Goal: Obtain resource: Download file/media

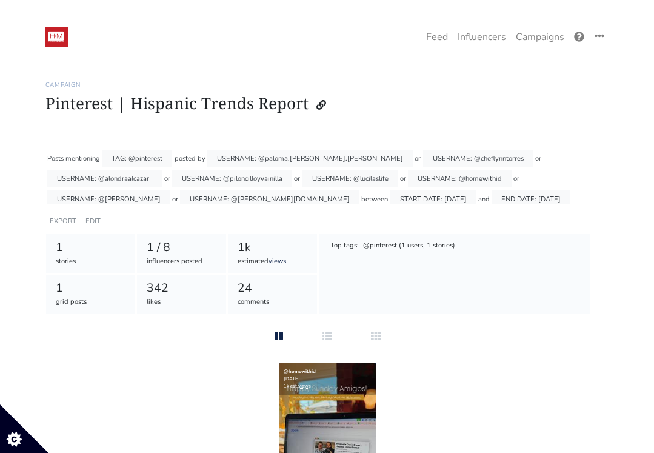
scroll to position [13, 0]
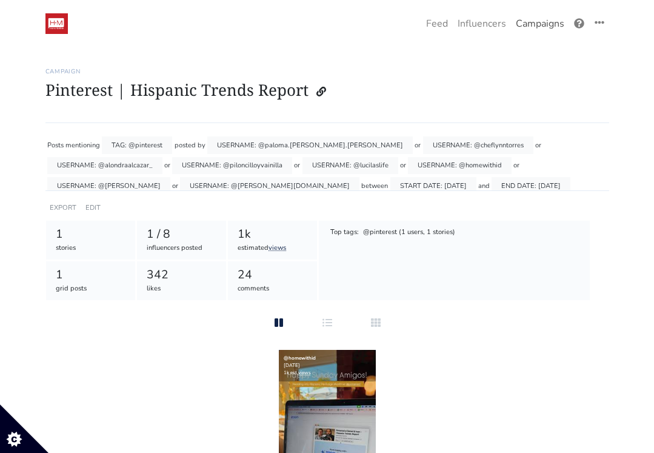
click at [531, 22] on link "Campaigns" at bounding box center [540, 24] width 58 height 24
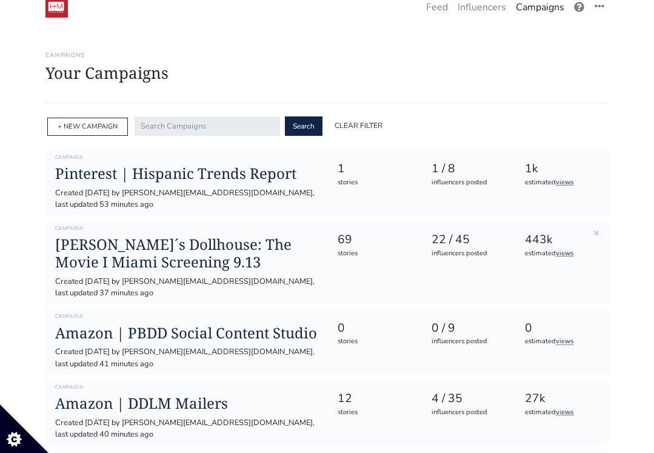
scroll to position [34, 0]
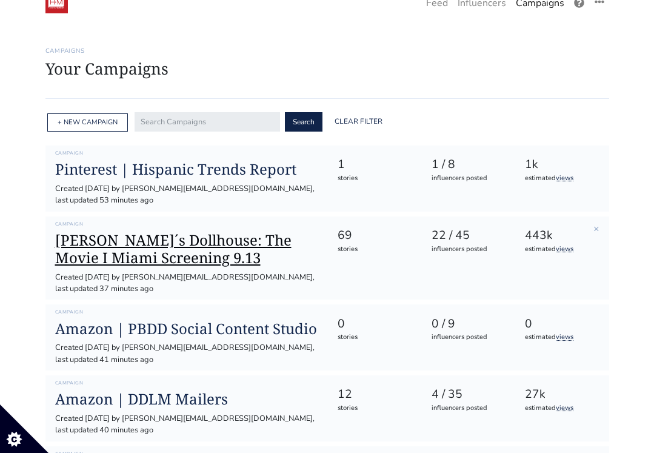
click at [203, 232] on h1 "[PERSON_NAME]´s Dollhouse: The Movie I Miami Screening 9.13" at bounding box center [186, 249] width 263 height 35
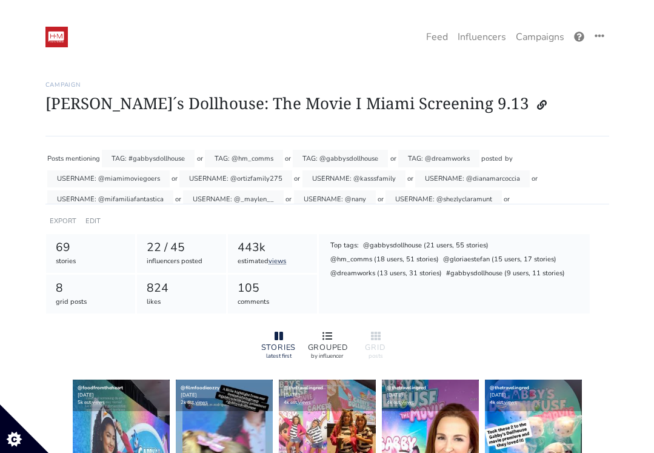
click at [327, 331] on icon at bounding box center [327, 336] width 10 height 10
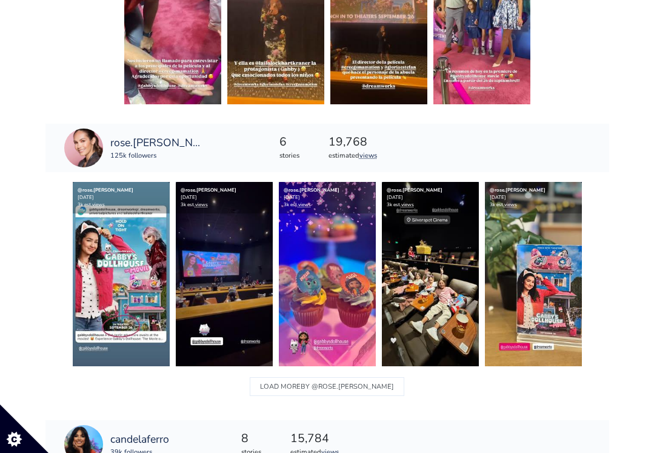
scroll to position [1631, 0]
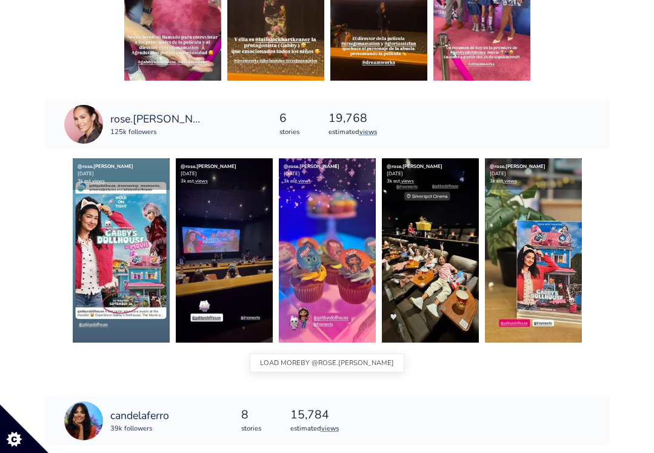
click at [354, 360] on span "BY @rose.[PERSON_NAME]" at bounding box center [347, 363] width 93 height 16
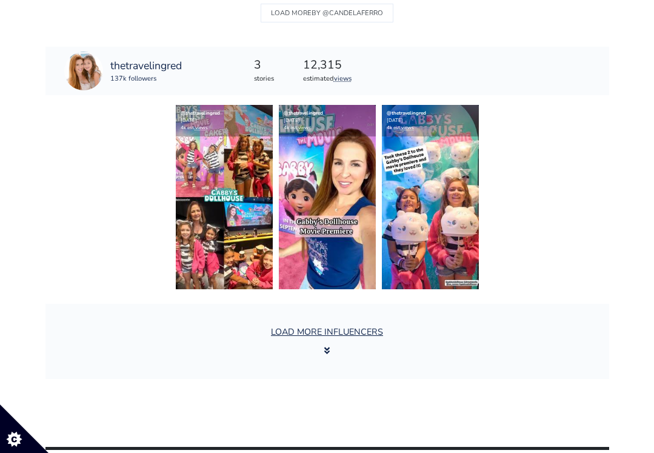
scroll to position [2444, 0]
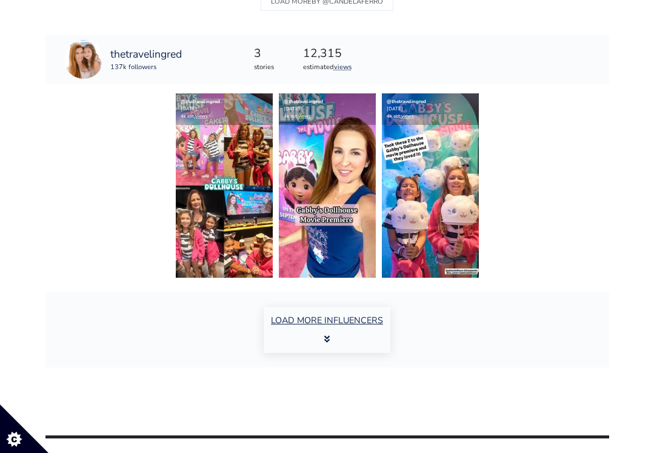
click at [370, 317] on button "LOAD MORE INFLUENCERS" at bounding box center [327, 330] width 127 height 46
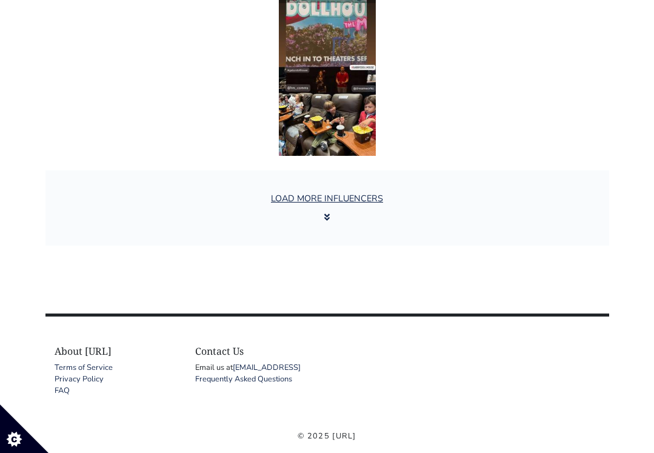
scroll to position [4439, 0]
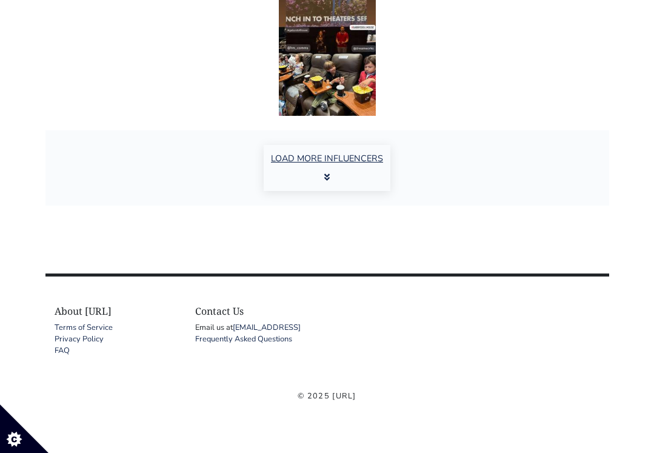
click at [369, 156] on button "LOAD MORE INFLUENCERS" at bounding box center [327, 168] width 127 height 46
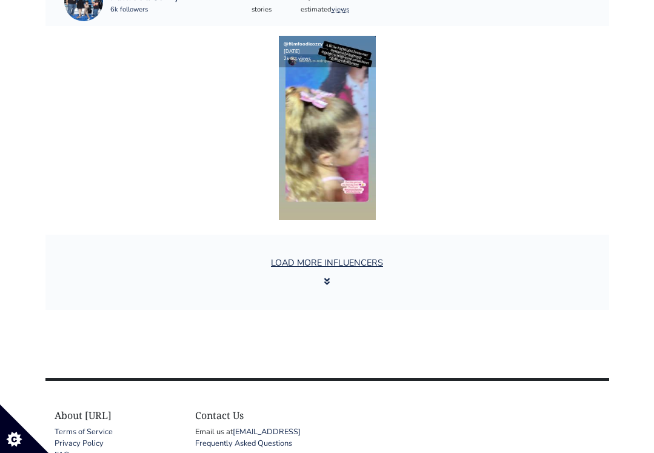
scroll to position [6271, 0]
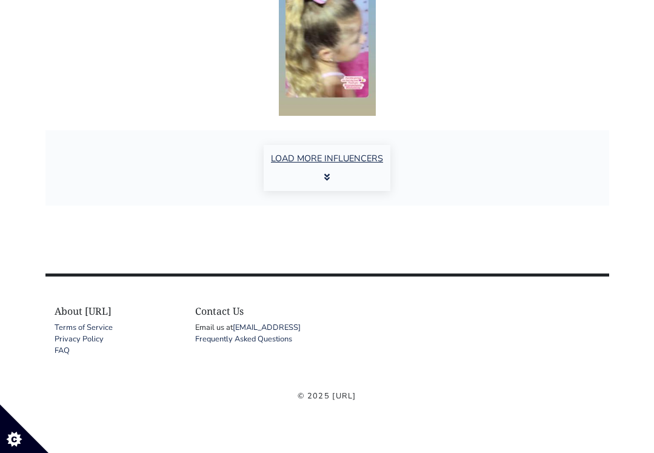
click at [376, 156] on button "LOAD MORE INFLUENCERS" at bounding box center [327, 168] width 127 height 46
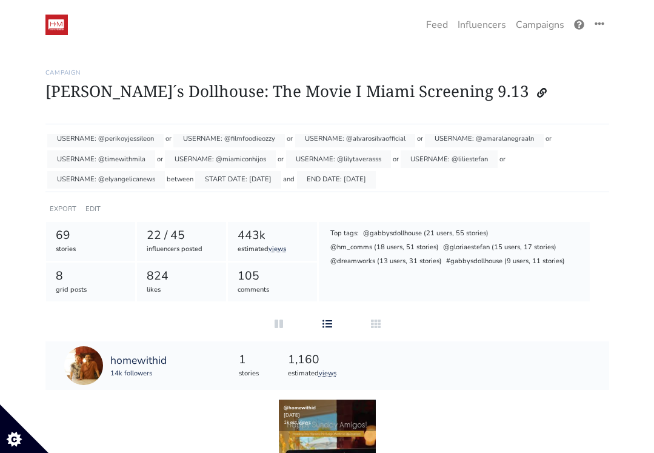
scroll to position [0, 0]
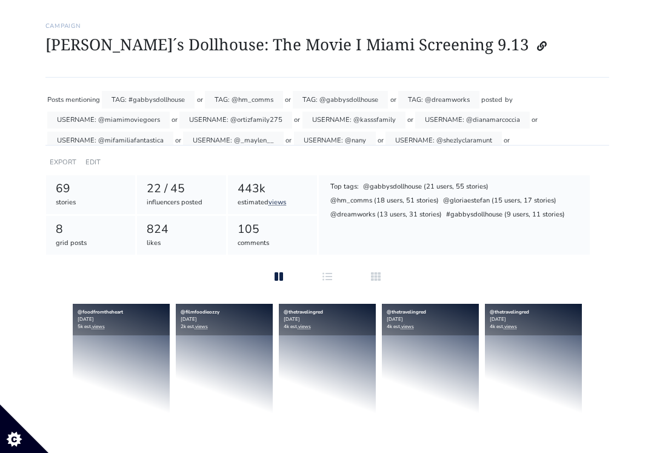
scroll to position [195, 0]
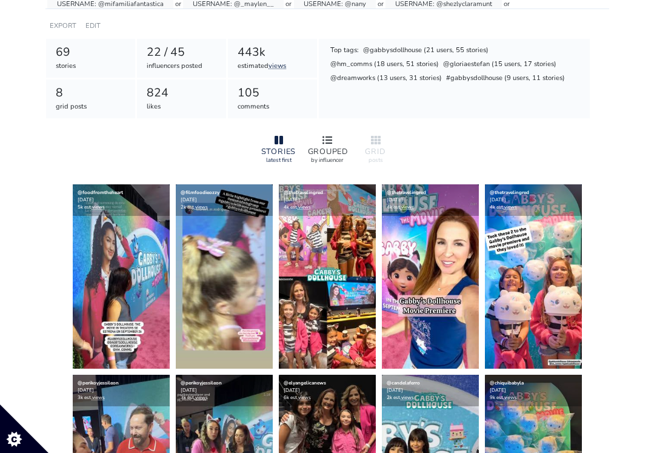
click at [322, 148] on div "GROUPED" at bounding box center [327, 152] width 39 height 8
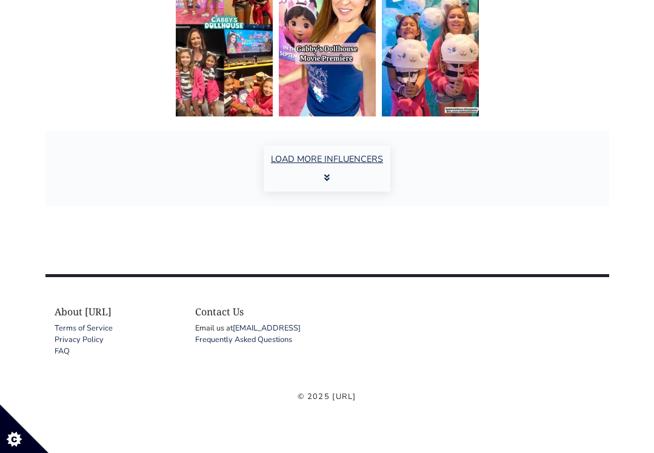
click at [324, 160] on button "LOAD MORE INFLUENCERS" at bounding box center [327, 168] width 127 height 46
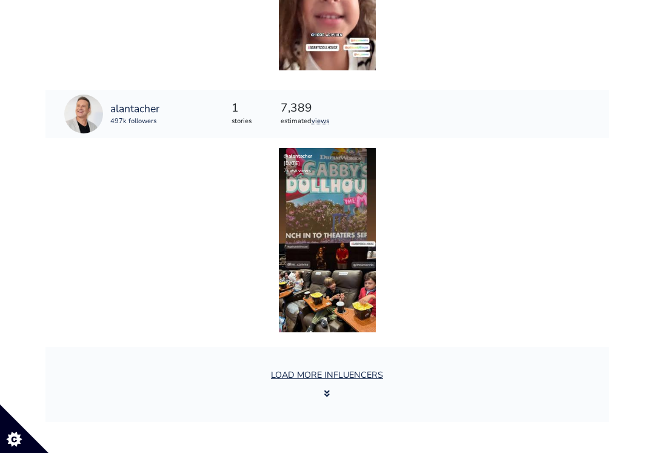
scroll to position [3830, 0]
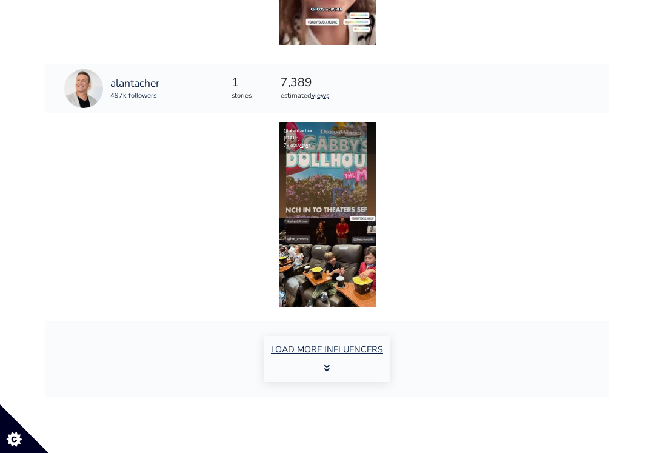
click at [370, 348] on button "LOAD MORE INFLUENCERS" at bounding box center [327, 359] width 127 height 46
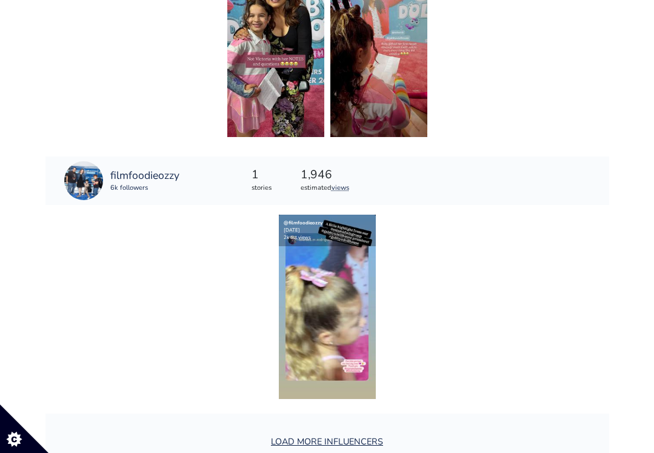
scroll to position [5628, 0]
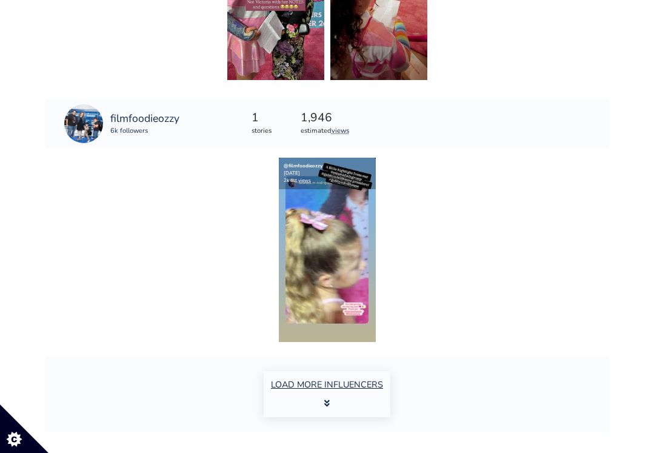
click at [358, 382] on button "LOAD MORE INFLUENCERS" at bounding box center [327, 394] width 127 height 46
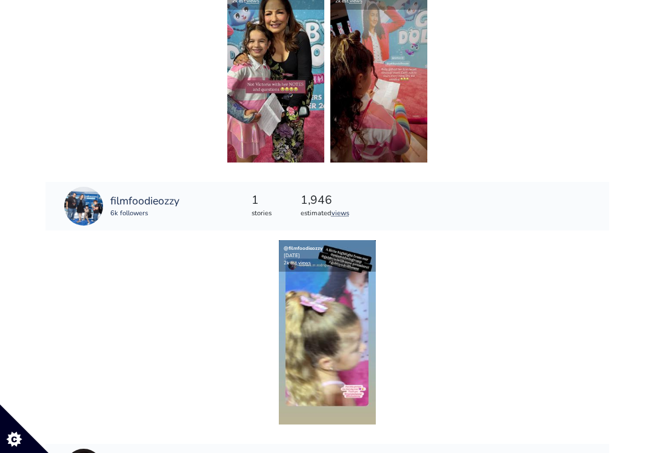
scroll to position [5631, 0]
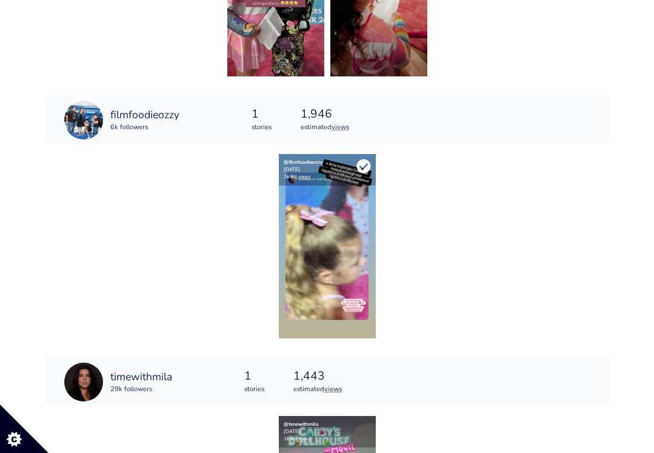
click at [361, 167] on icon at bounding box center [363, 166] width 15 height 15
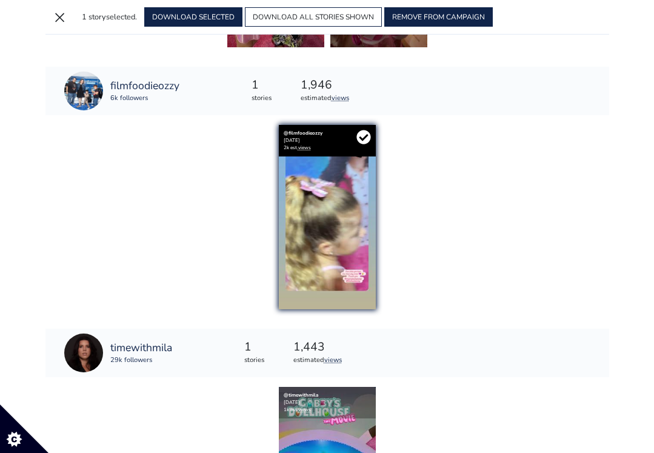
scroll to position [5602, 0]
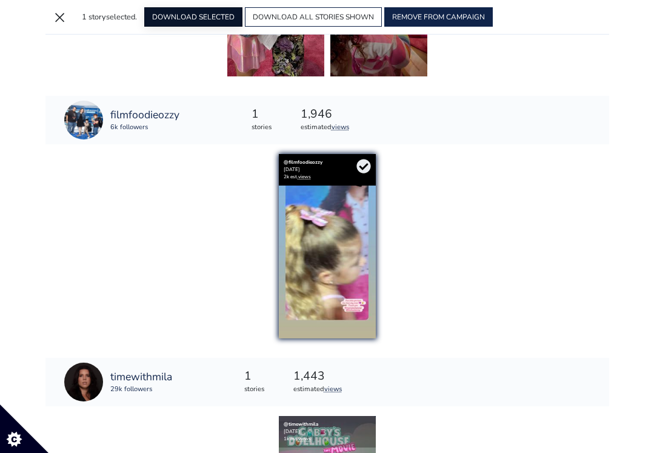
click at [197, 16] on button "DOWNLOAD SELECTED" at bounding box center [193, 16] width 98 height 19
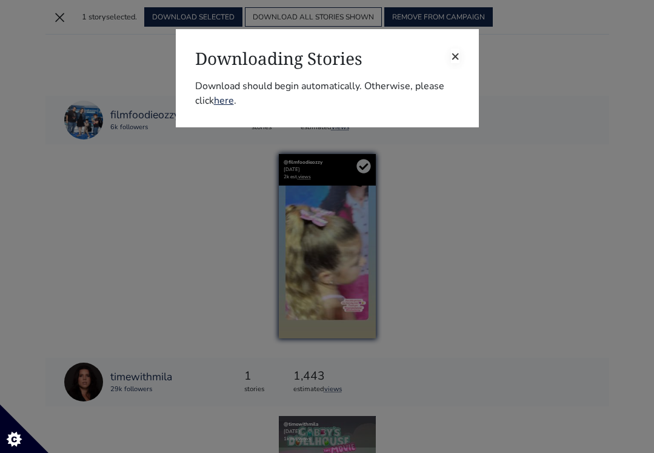
click at [458, 56] on span "×" at bounding box center [455, 55] width 8 height 19
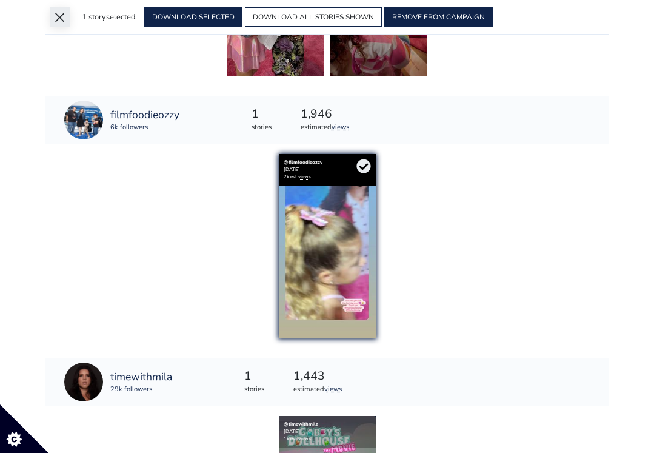
click at [61, 12] on button "×" at bounding box center [59, 16] width 19 height 19
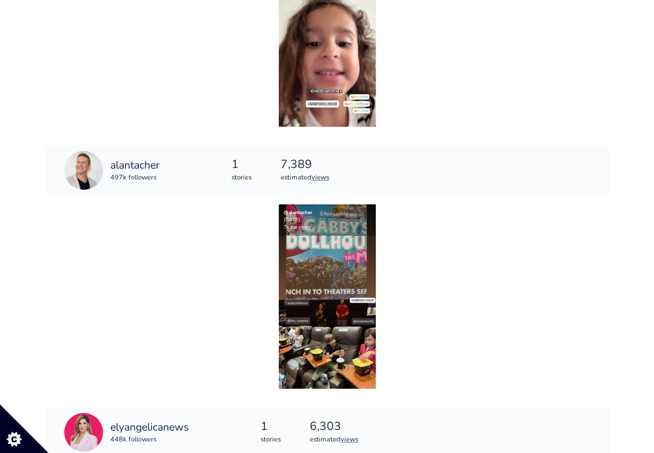
scroll to position [3814, 0]
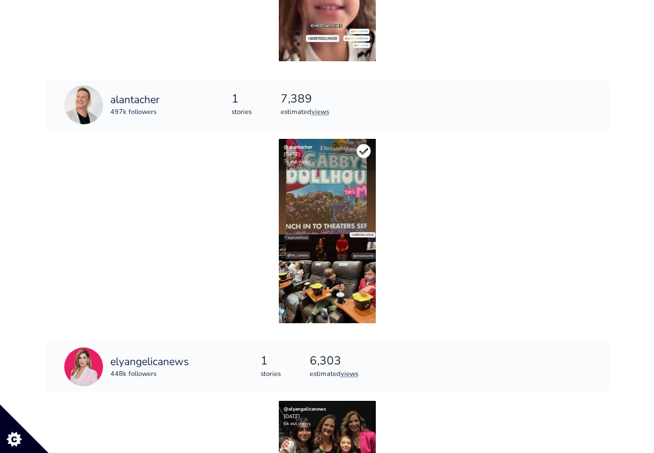
click at [364, 150] on icon at bounding box center [363, 151] width 15 height 15
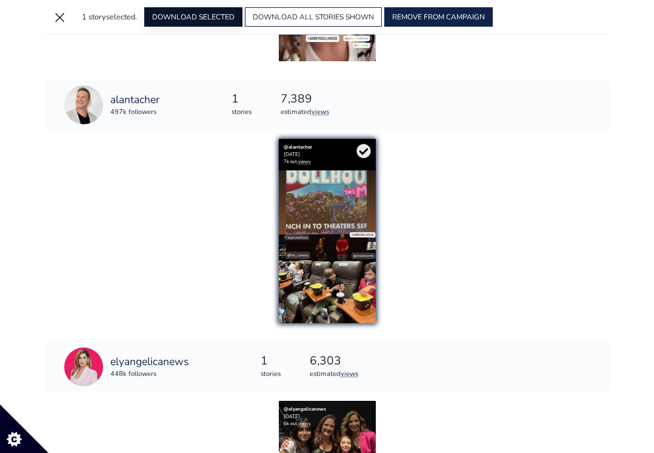
click at [175, 12] on button "DOWNLOAD SELECTED" at bounding box center [193, 16] width 98 height 19
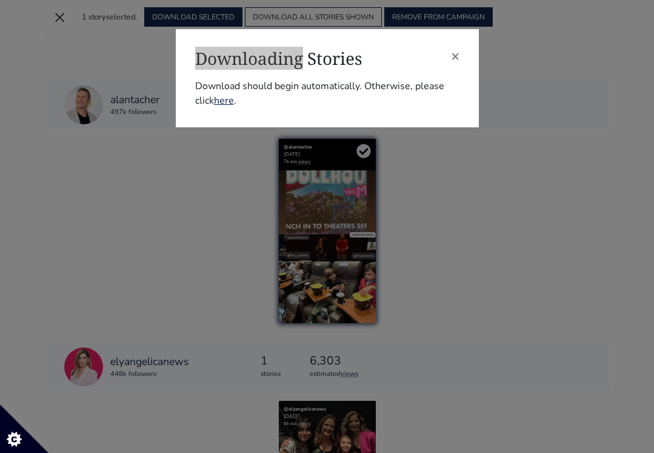
click at [435, 7] on div "× Downloading Stories Download should begin automatically. Otherwise, please cl…" at bounding box center [327, 226] width 654 height 453
